Goal: Task Accomplishment & Management: Manage account settings

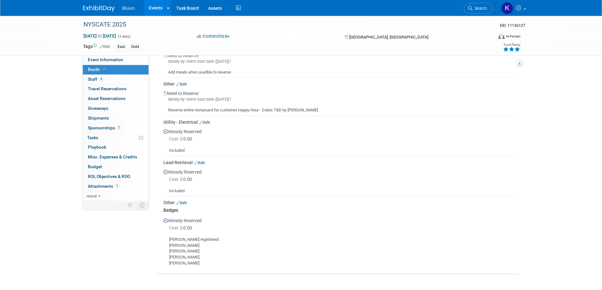
scroll to position [332, 0]
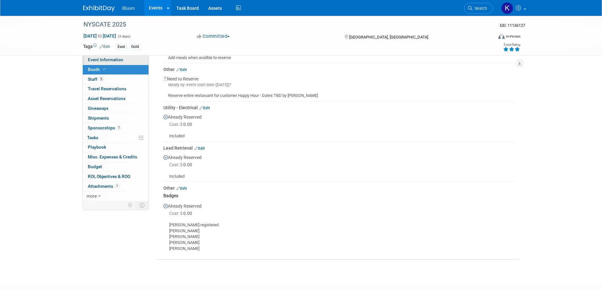
click at [107, 61] on span "Event Information" at bounding box center [105, 59] width 35 height 5
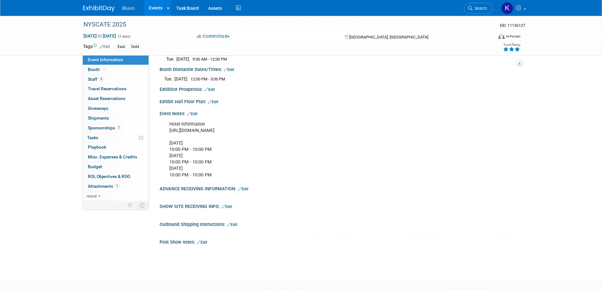
scroll to position [241, 0]
click at [244, 187] on link "Edit" at bounding box center [243, 188] width 10 height 4
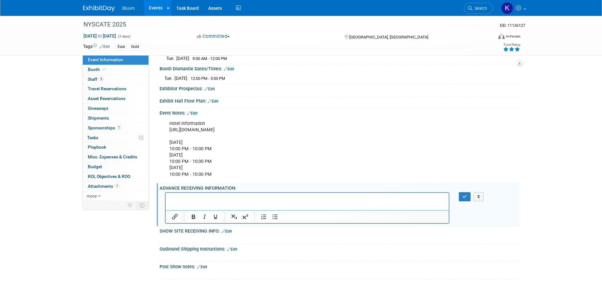
scroll to position [0, 0]
click at [466, 196] on icon "button" at bounding box center [464, 197] width 5 height 4
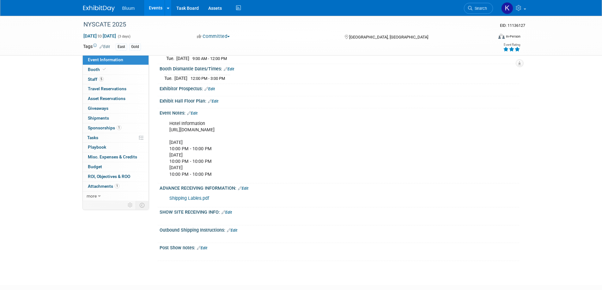
click at [247, 188] on link "Edit" at bounding box center [243, 188] width 10 height 4
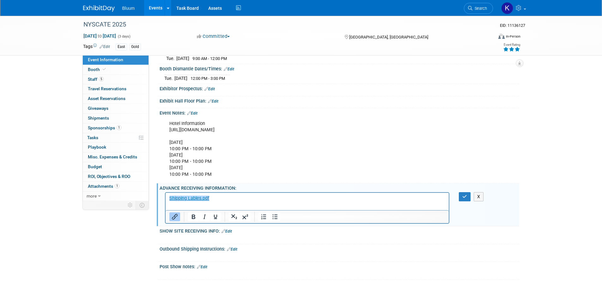
click at [212, 202] on p "﻿Shipping Lables.pdf" at bounding box center [307, 199] width 276 height 6
click at [463, 198] on button "button" at bounding box center [465, 196] width 12 height 9
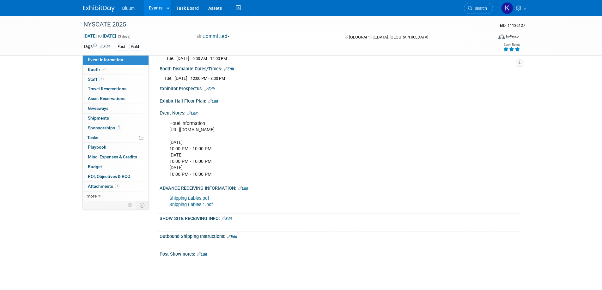
click at [243, 188] on link "Edit" at bounding box center [243, 188] width 10 height 4
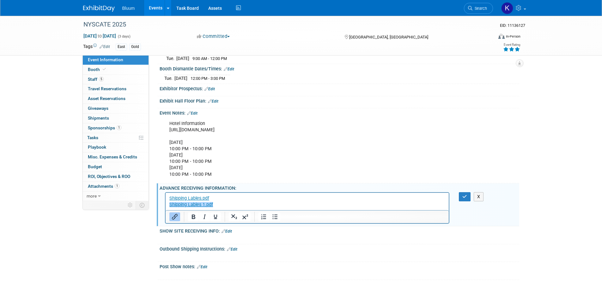
click at [225, 208] on p "Shipping Lables.pdf Shipping Lables 1.pdf﻿" at bounding box center [307, 202] width 276 height 13
click at [228, 202] on p "Shipping Lables.pdf Shipping Lables 1.pdf﻿" at bounding box center [307, 202] width 276 height 13
click at [338, 201] on p "Shipping Lables.pdf Shipping Lables 1.pdf﻿" at bounding box center [307, 202] width 276 height 13
click at [238, 198] on p "Shipping Lables.pdf﻿ Shipping Lables 1.pdf" at bounding box center [307, 202] width 276 height 13
click at [221, 204] on p "Shipping Lables.pdf﻿ Shipping Lables 1.pdf" at bounding box center [307, 202] width 276 height 13
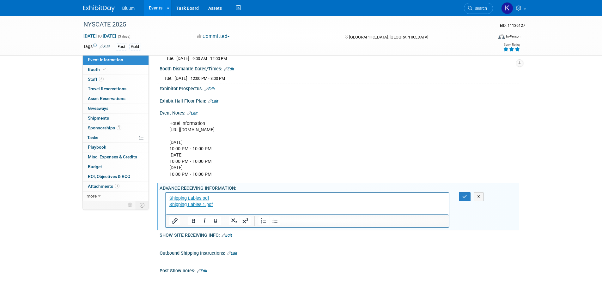
paste body "Rich Text Area. Press ALT-0 for help."
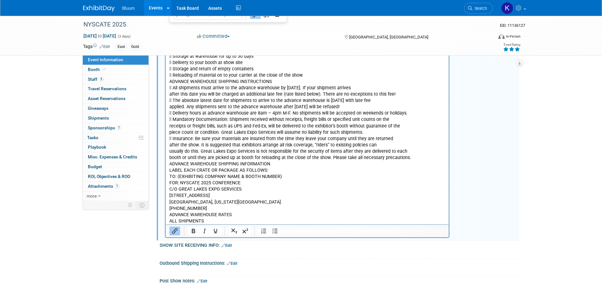
scroll to position [449, 0]
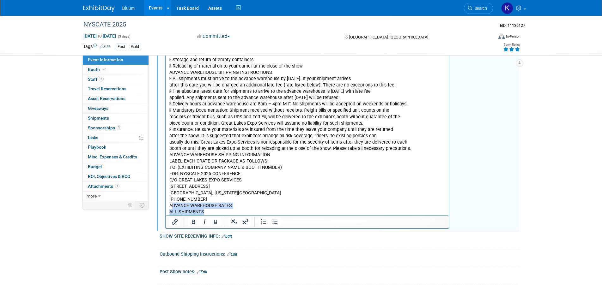
drag, startPoint x: 171, startPoint y: 204, endPoint x: 228, endPoint y: 219, distance: 58.9
click at [228, 216] on html "Shipping Lables.pdf Shipping Lables 1.pdf Great Lakes Expo Services [STREET_ADD…" at bounding box center [306, 100] width 283 height 231
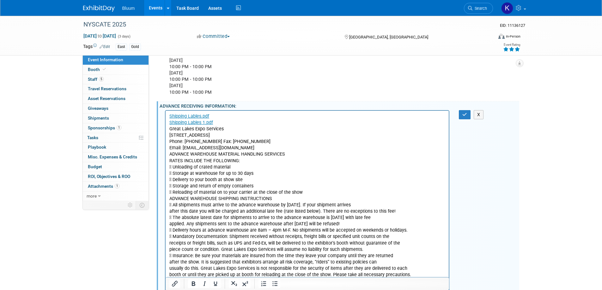
scroll to position [228, 0]
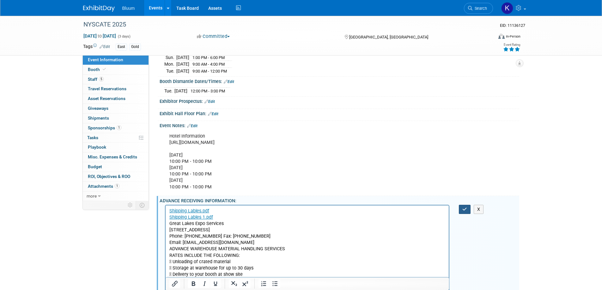
click at [466, 207] on icon "button" at bounding box center [464, 209] width 5 height 4
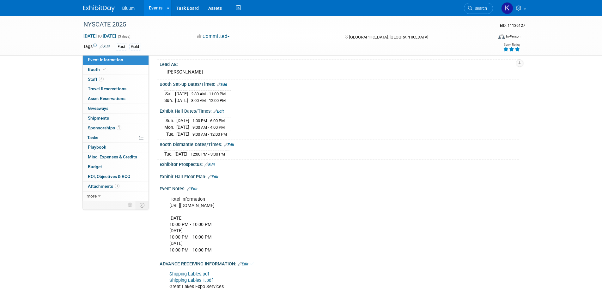
scroll to position [70, 0]
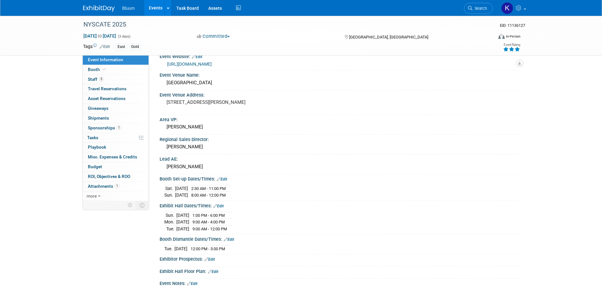
click at [158, 9] on link "Events" at bounding box center [155, 8] width 23 height 16
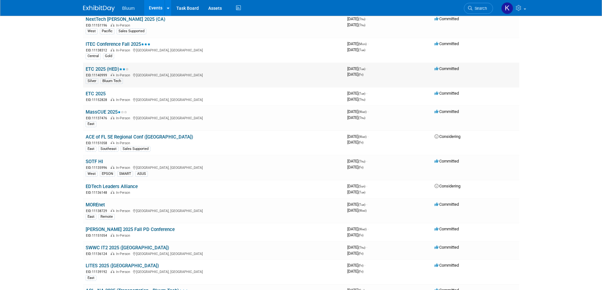
scroll to position [158, 0]
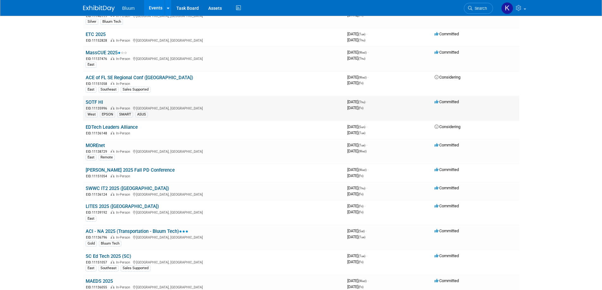
click at [98, 102] on link "SOTF HI" at bounding box center [94, 103] width 17 height 6
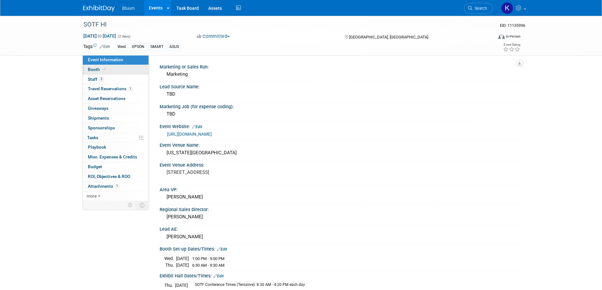
click at [94, 71] on span "Booth" at bounding box center [97, 69] width 19 height 5
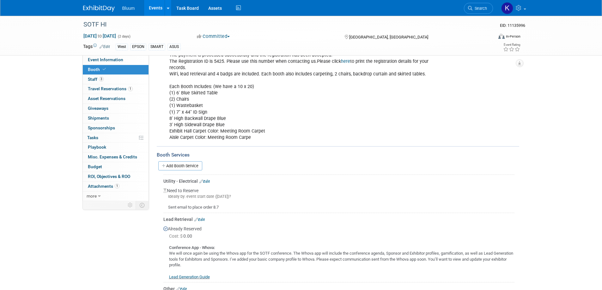
scroll to position [89, 0]
click at [102, 59] on span "Event Information" at bounding box center [105, 59] width 35 height 5
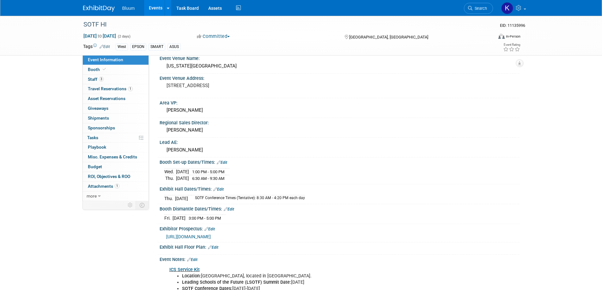
scroll to position [126, 0]
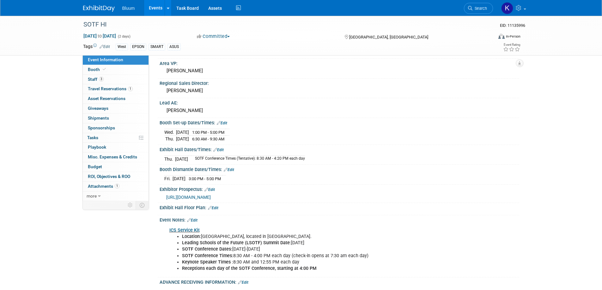
click at [211, 196] on span "https://www.hais.us/RelId/765802/ISvars/default/Exhibitors_and_Sponsors.htm" at bounding box center [188, 197] width 45 height 5
click at [96, 72] on link "Booth" at bounding box center [116, 69] width 66 height 9
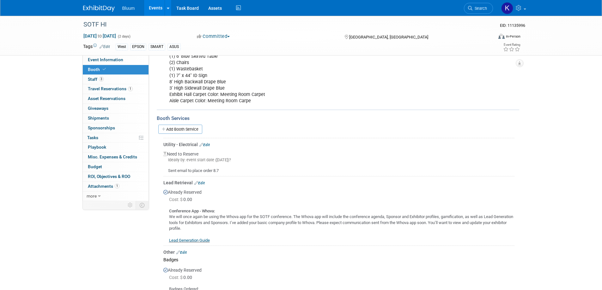
scroll to position [121, 0]
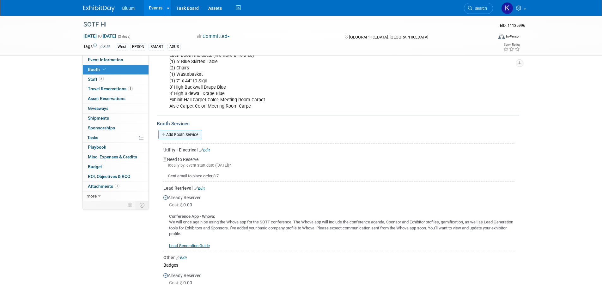
click at [188, 130] on link "Add Booth Service" at bounding box center [180, 134] width 44 height 9
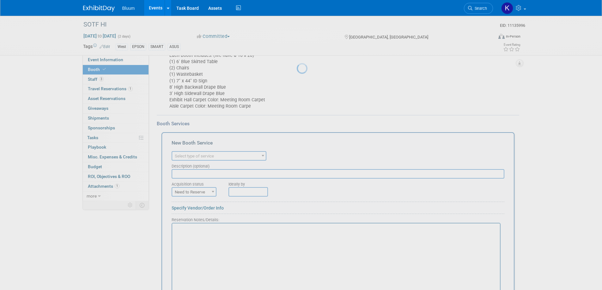
scroll to position [0, 0]
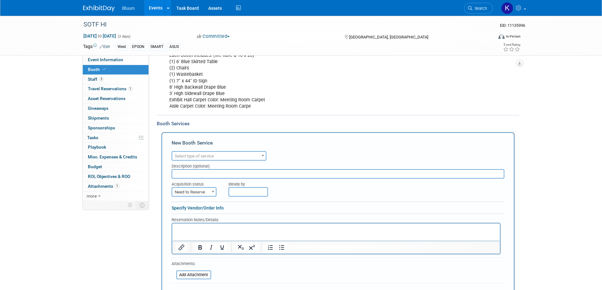
click at [253, 152] on span "Select type of service" at bounding box center [219, 156] width 94 height 9
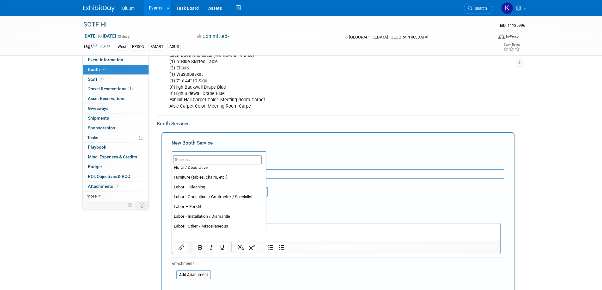
scroll to position [32, 0]
select select "11"
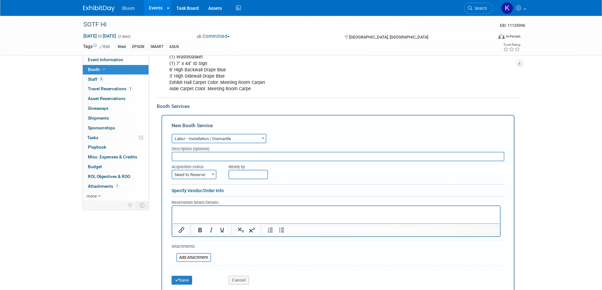
scroll to position [153, 0]
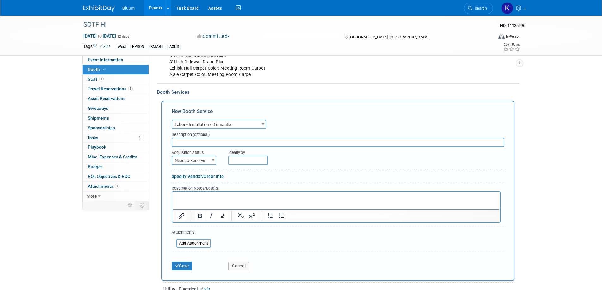
click at [192, 200] on html at bounding box center [336, 196] width 328 height 9
click at [298, 239] on form "Audio / Video Carpet / Flooring Catering / Food / Beverage Floral / Decorative …" at bounding box center [338, 196] width 333 height 156
click at [212, 199] on p "1 Hour" at bounding box center [336, 197] width 320 height 6
click at [186, 262] on button "Save" at bounding box center [182, 266] width 21 height 9
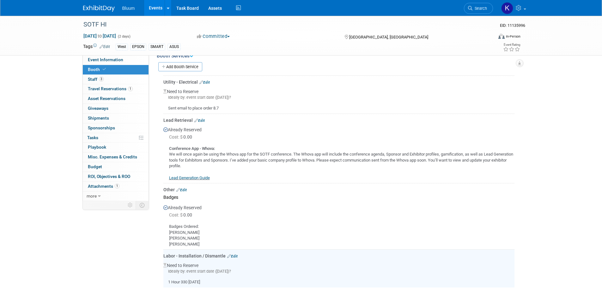
scroll to position [96, 0]
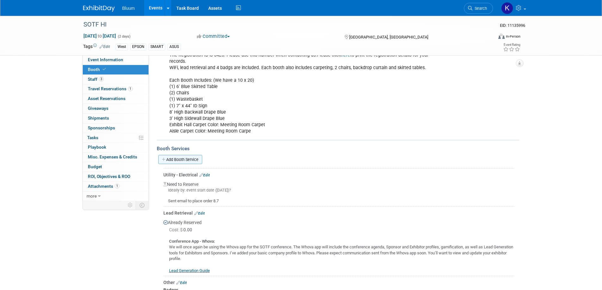
click at [186, 155] on link "Add Booth Service" at bounding box center [180, 159] width 44 height 9
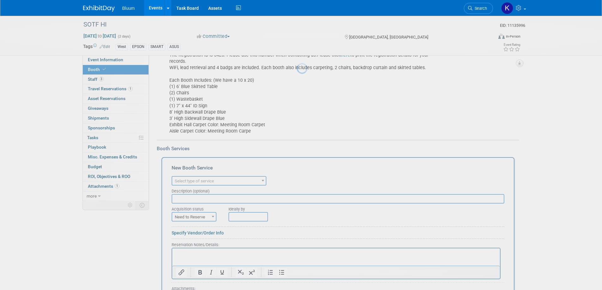
scroll to position [0, 0]
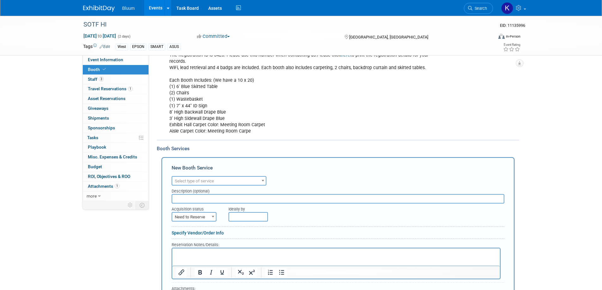
click at [257, 177] on span "Select type of service" at bounding box center [219, 181] width 94 height 9
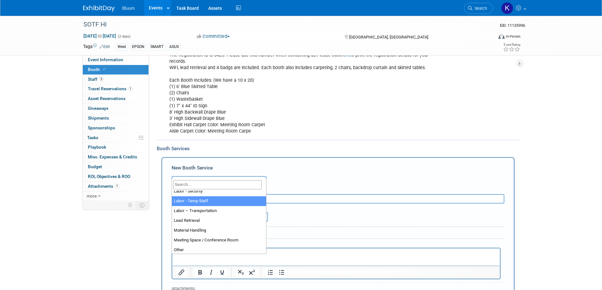
scroll to position [126, 0]
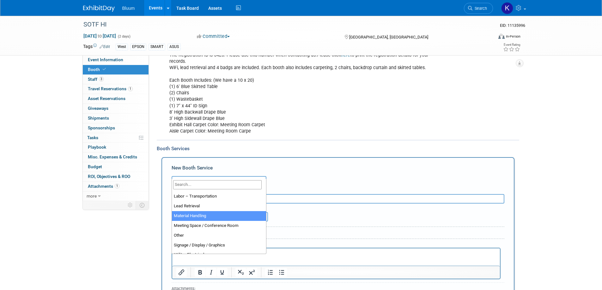
select select "10"
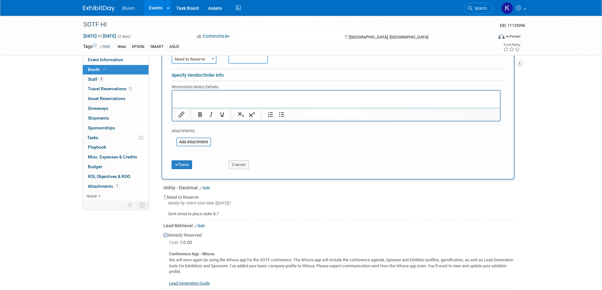
scroll to position [159, 0]
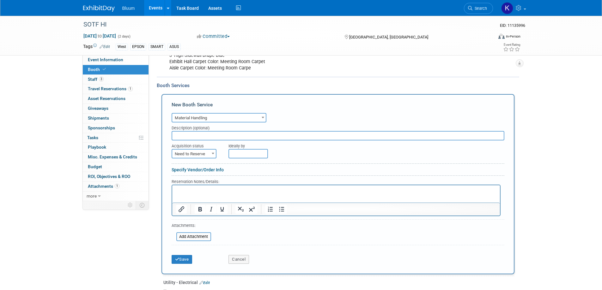
click at [184, 190] on p "Rich Text Area. Press ALT-0 for help." at bounding box center [336, 191] width 320 height 6
click at [184, 255] on button "Save" at bounding box center [182, 259] width 21 height 9
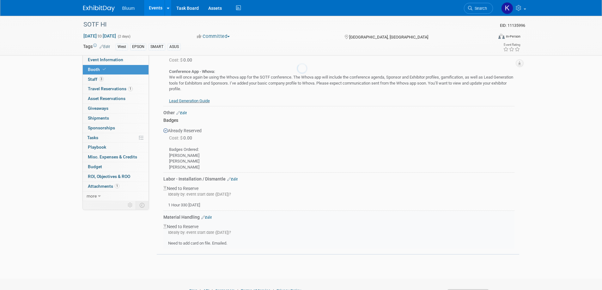
scroll to position [292, 0]
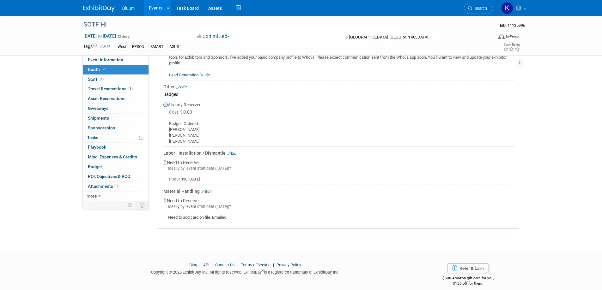
click at [156, 10] on link "Events" at bounding box center [155, 8] width 23 height 16
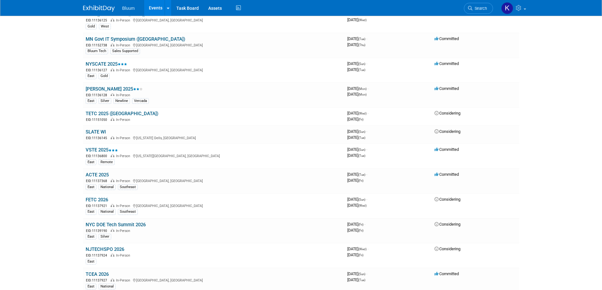
scroll to position [579, 0]
click at [98, 62] on link "NYSCATE 2025" at bounding box center [106, 65] width 41 height 6
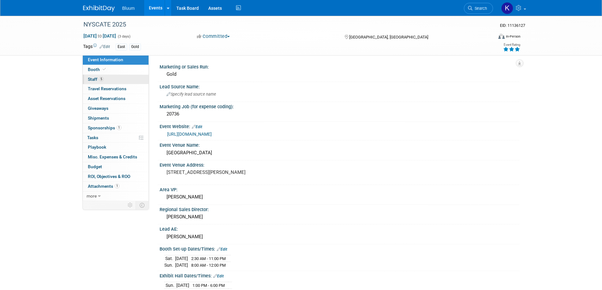
click at [92, 81] on span "Staff 5" at bounding box center [96, 79] width 16 height 5
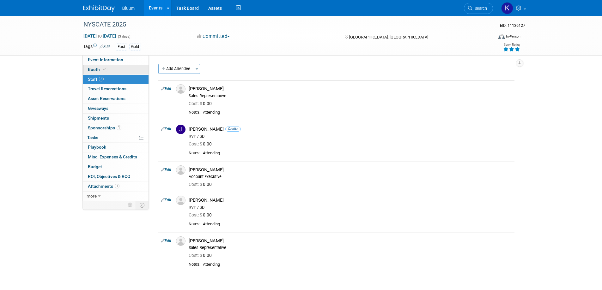
click at [95, 71] on span "Booth" at bounding box center [97, 69] width 19 height 5
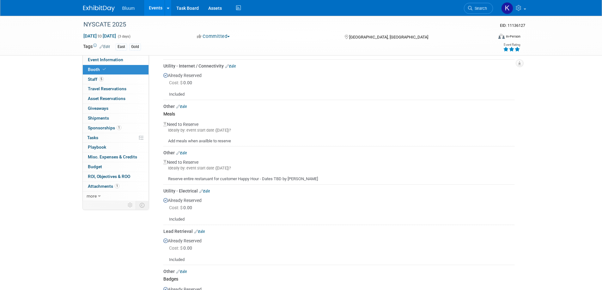
scroll to position [316, 0]
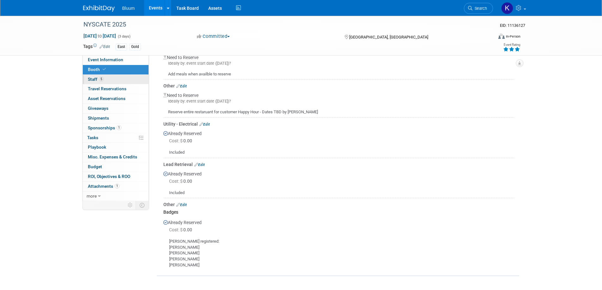
click at [92, 79] on span "Staff 5" at bounding box center [96, 79] width 16 height 5
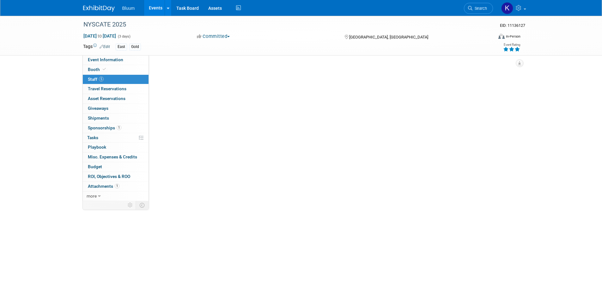
scroll to position [0, 0]
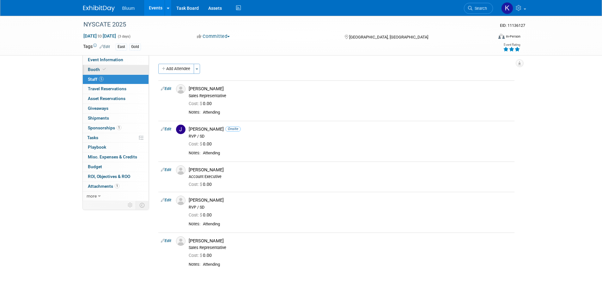
click at [94, 70] on span "Booth" at bounding box center [97, 69] width 19 height 5
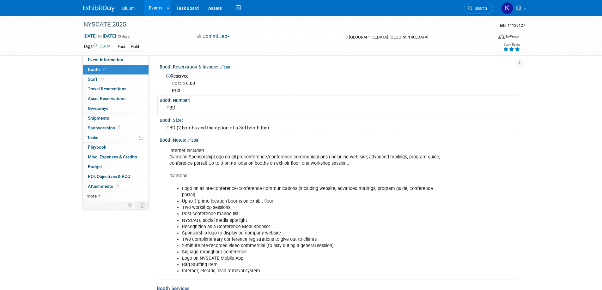
click at [180, 104] on div "Booth Number: TBD" at bounding box center [338, 106] width 362 height 20
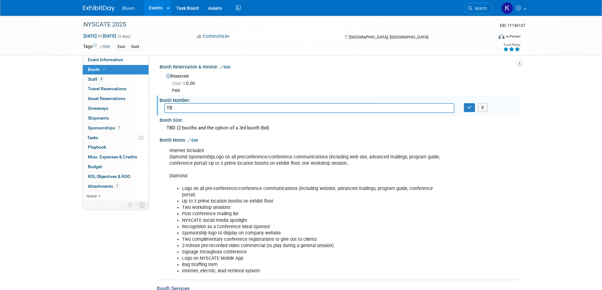
type input "T"
type input "23, 24"
click at [469, 112] on button "button" at bounding box center [469, 107] width 11 height 9
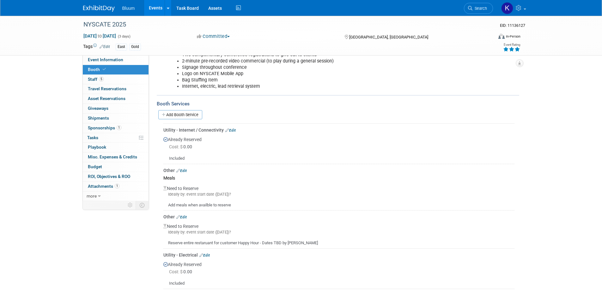
scroll to position [238, 0]
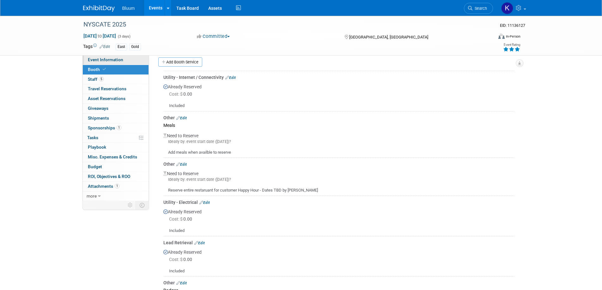
click at [102, 59] on span "Event Information" at bounding box center [105, 59] width 35 height 5
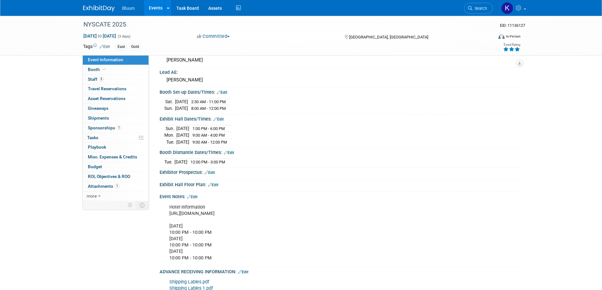
scroll to position [221, 0]
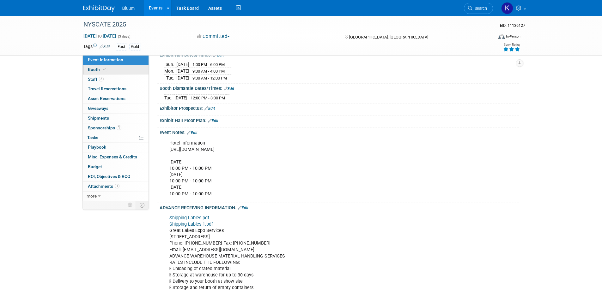
click at [96, 71] on span "Booth" at bounding box center [97, 69] width 19 height 5
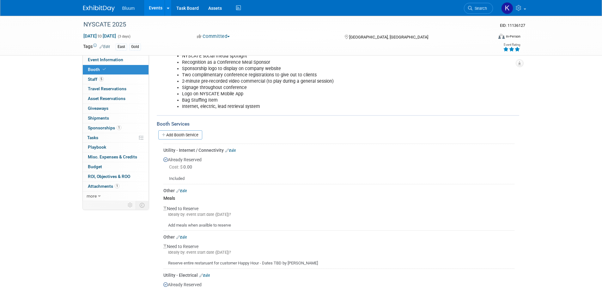
scroll to position [158, 0]
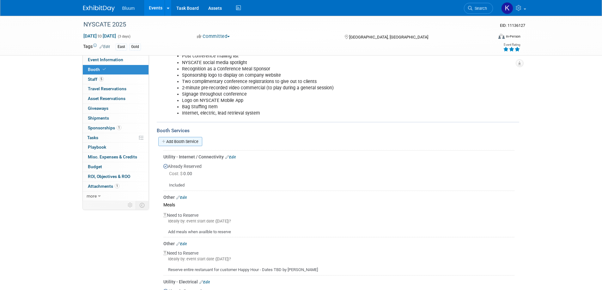
click at [192, 137] on link "Add Booth Service" at bounding box center [180, 141] width 44 height 9
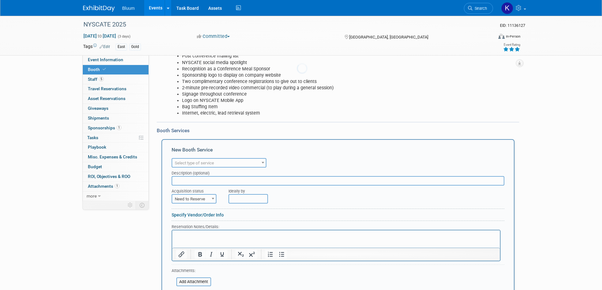
scroll to position [0, 0]
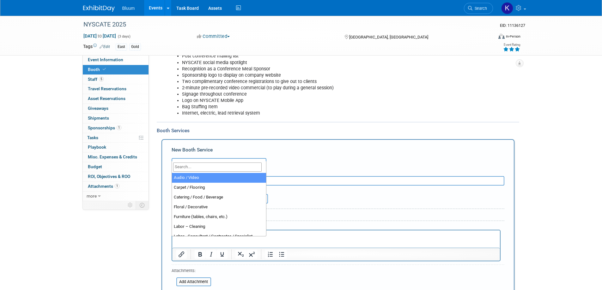
click at [263, 162] on b at bounding box center [263, 163] width 3 height 2
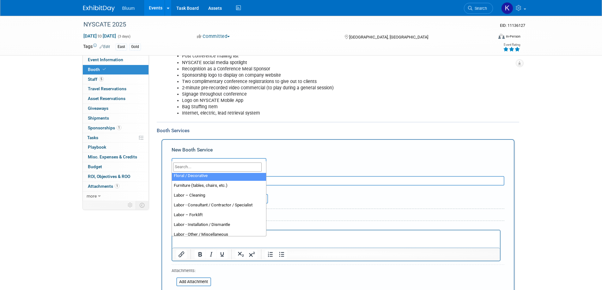
scroll to position [32, 0]
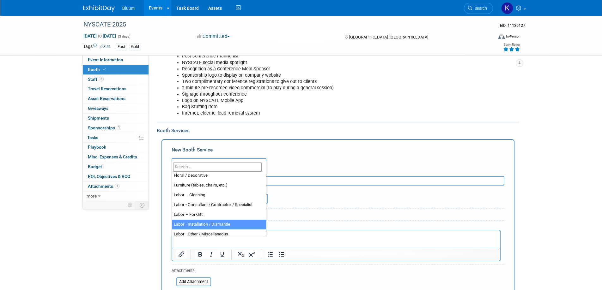
select select "11"
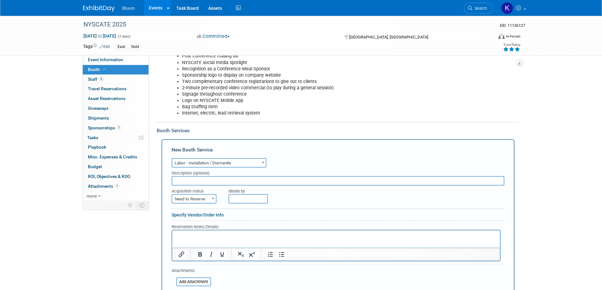
drag, startPoint x: 196, startPoint y: 175, endPoint x: 197, endPoint y: 171, distance: 3.9
click at [196, 176] on input "text" at bounding box center [338, 180] width 333 height 9
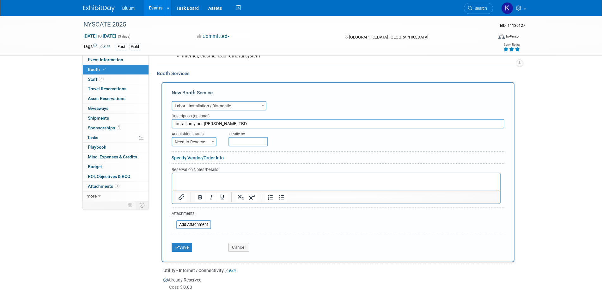
scroll to position [284, 0]
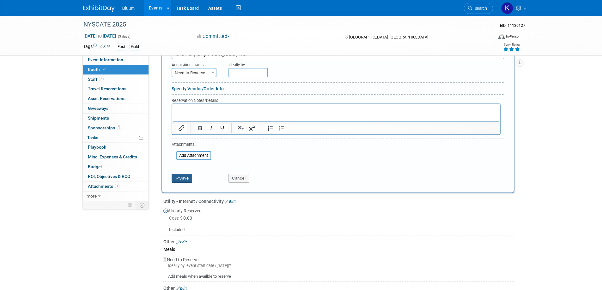
type input "Install only per Joel TBD"
click at [183, 174] on button "Save" at bounding box center [182, 178] width 21 height 9
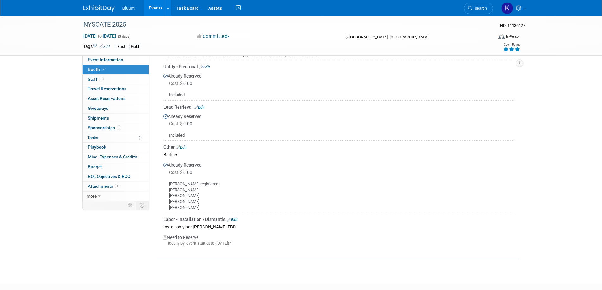
scroll to position [310, 0]
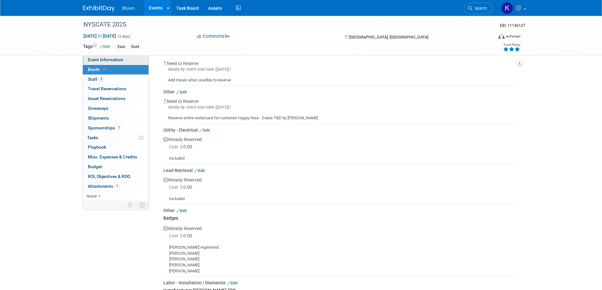
click at [115, 57] on span "Event Information" at bounding box center [105, 59] width 35 height 5
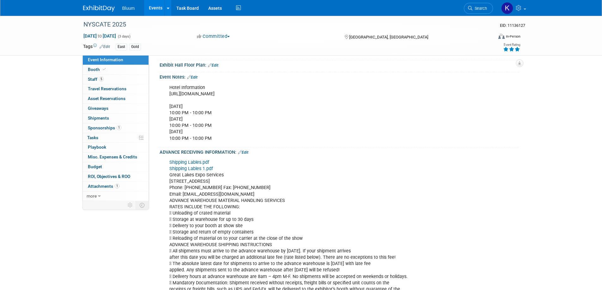
scroll to position [316, 0]
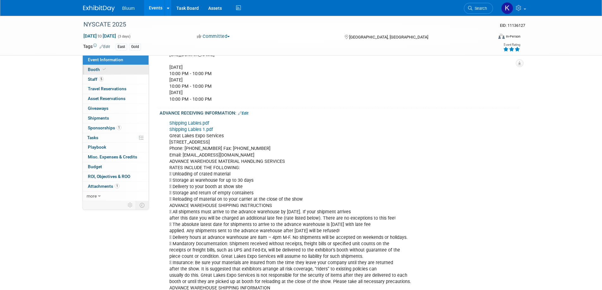
click at [94, 70] on span "Booth" at bounding box center [97, 69] width 19 height 5
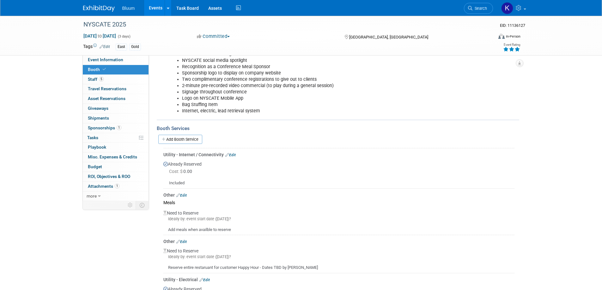
scroll to position [221, 0]
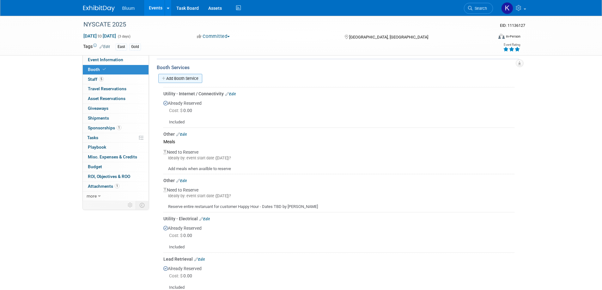
click at [189, 75] on link "Add Booth Service" at bounding box center [180, 78] width 44 height 9
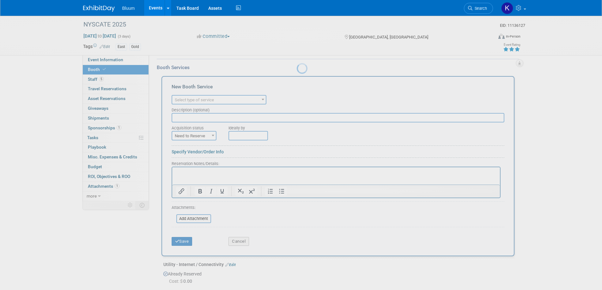
scroll to position [0, 0]
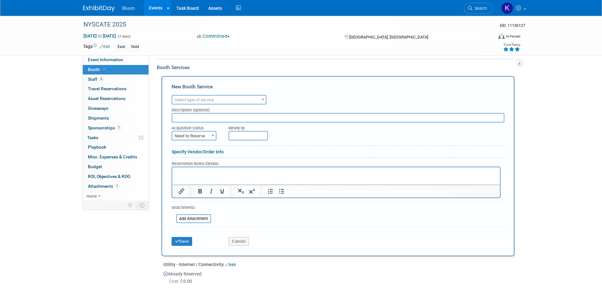
click at [249, 94] on div "Audio / Video Carpet / Flooring Catering / Food / Beverage Floral / Decorative …" at bounding box center [338, 99] width 333 height 11
click at [249, 96] on span "Select type of service" at bounding box center [219, 100] width 94 height 9
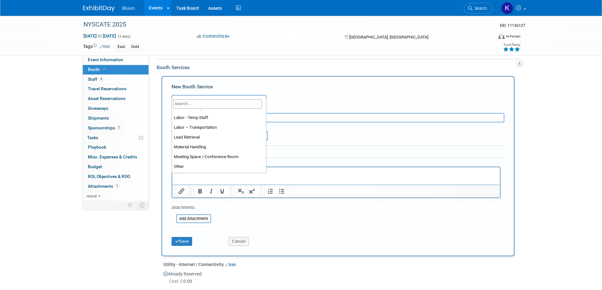
scroll to position [126, 0]
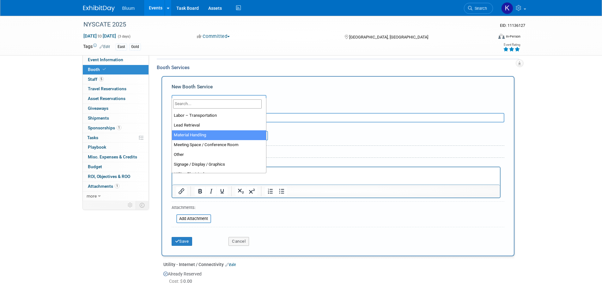
select select "10"
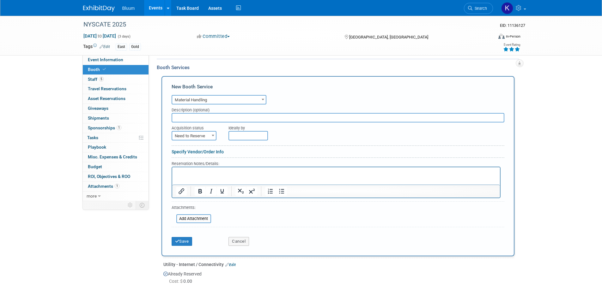
click at [200, 113] on input "text" at bounding box center [338, 117] width 333 height 9
type input "T"
click at [187, 237] on button "Save" at bounding box center [182, 241] width 21 height 9
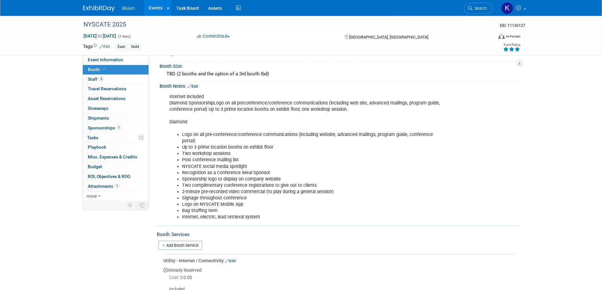
scroll to position [0, 0]
